Goal: Task Accomplishment & Management: Use online tool/utility

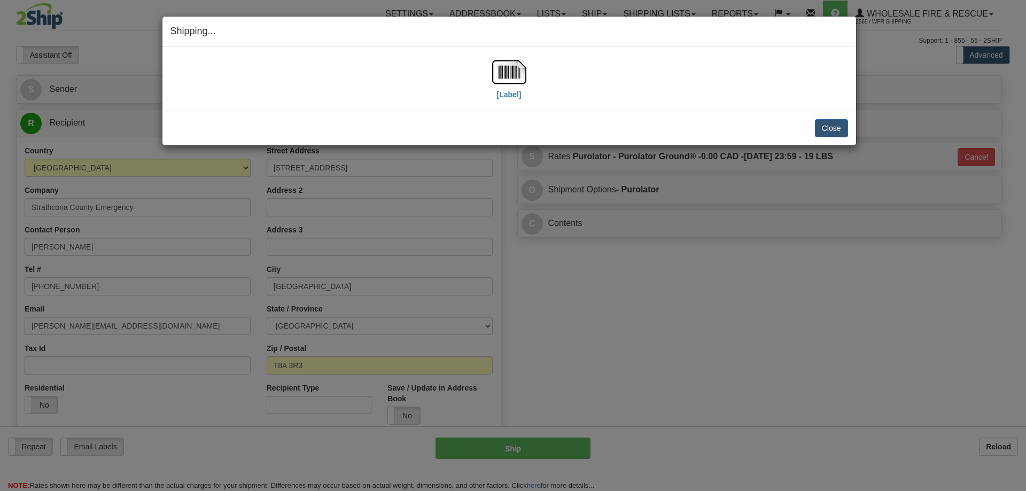
select select "2"
click at [834, 136] on button "Close" at bounding box center [831, 128] width 33 height 18
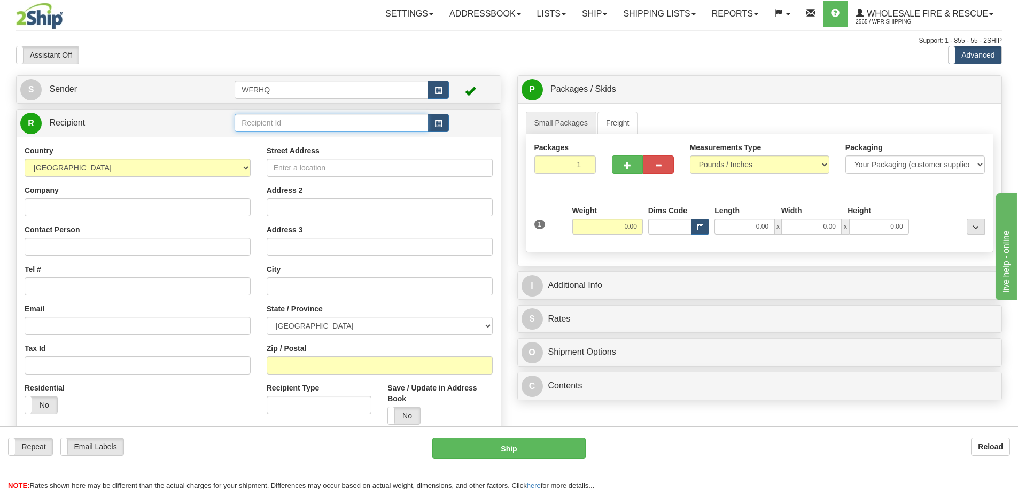
click at [313, 120] on input "text" at bounding box center [332, 123] width 194 height 18
